Goal: Task Accomplishment & Management: Manage account settings

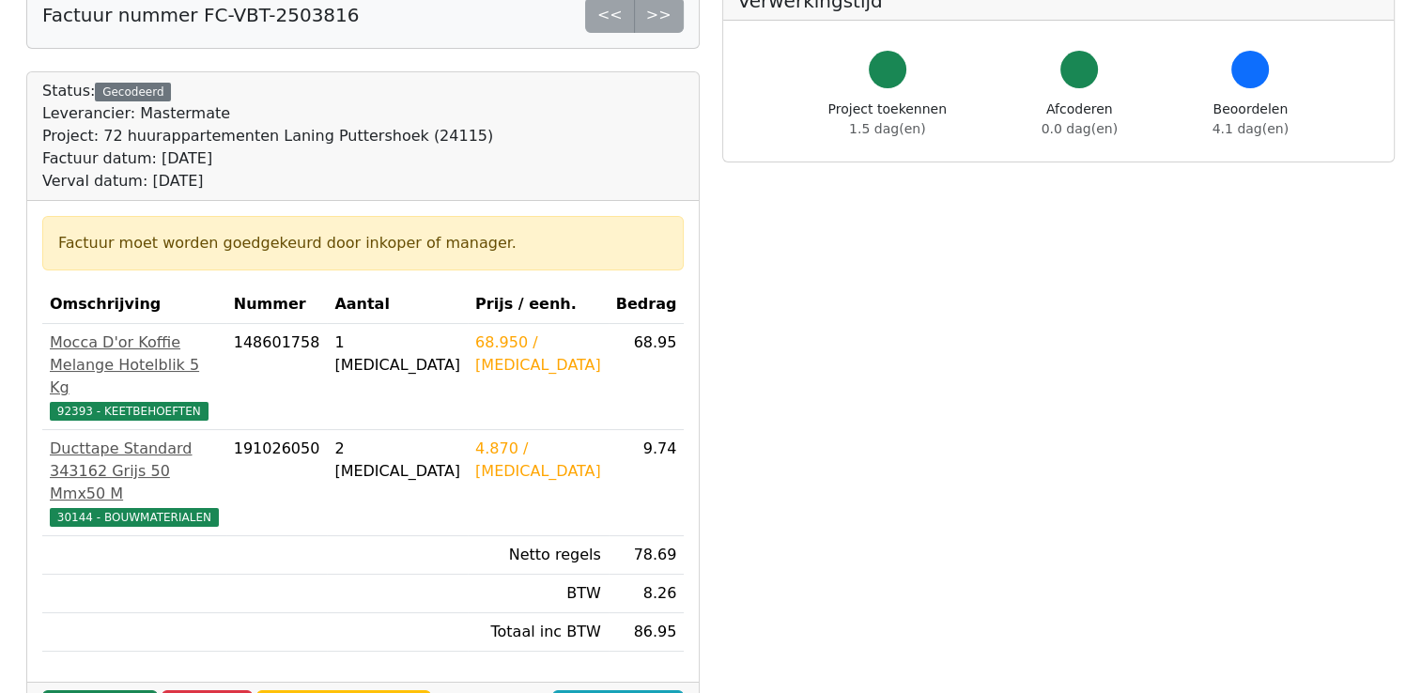
scroll to position [123, 0]
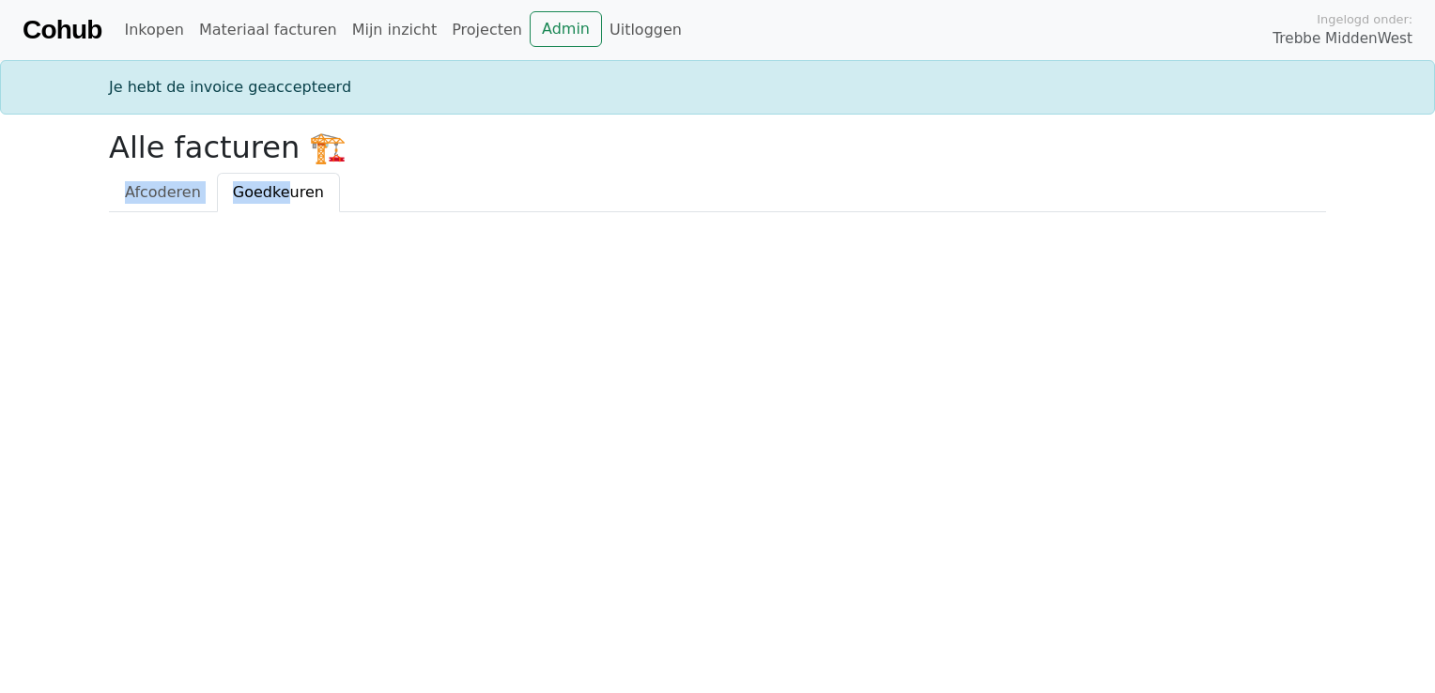
drag, startPoint x: 276, startPoint y: 529, endPoint x: 722, endPoint y: 135, distance: 594.9
click at [722, 135] on html "Cohub Inkopen Materiaal facturen Mijn inzicht Projecten Admin Uitloggen Ingelog…" at bounding box center [717, 106] width 1435 height 212
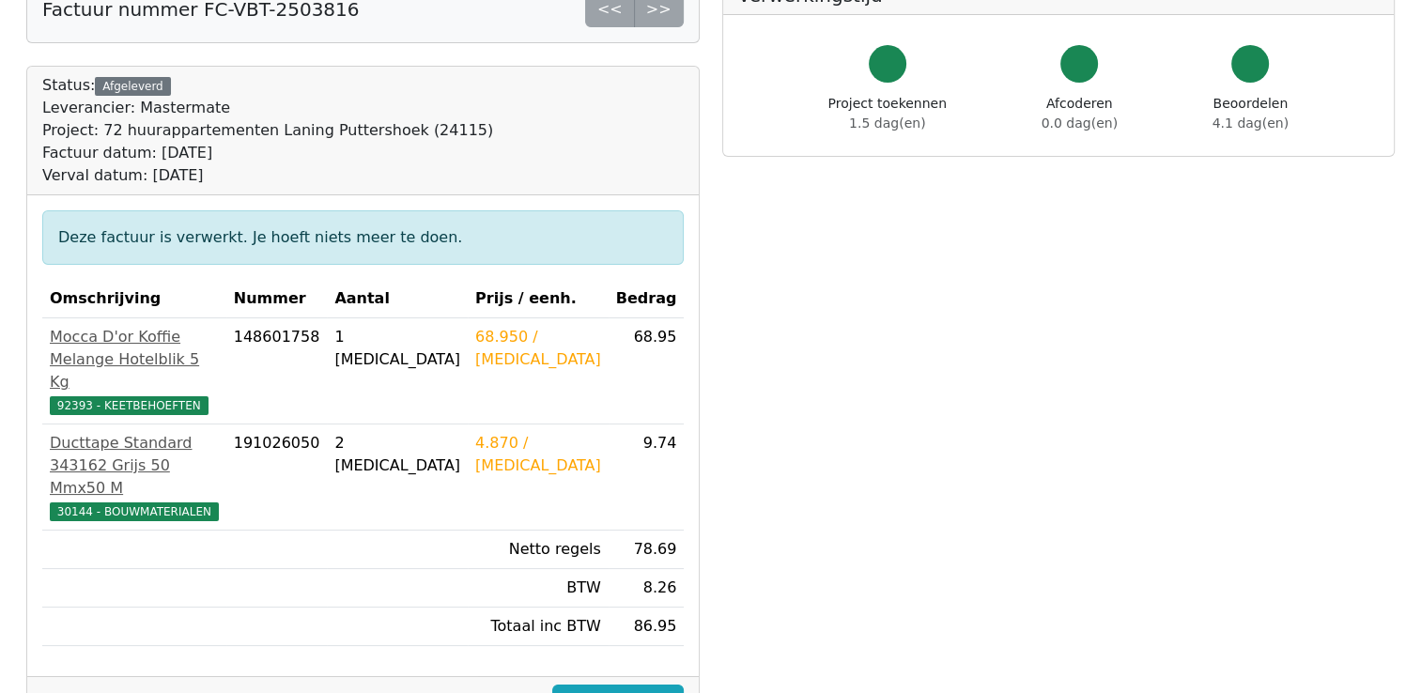
scroll to position [127, 0]
